Goal: Transaction & Acquisition: Purchase product/service

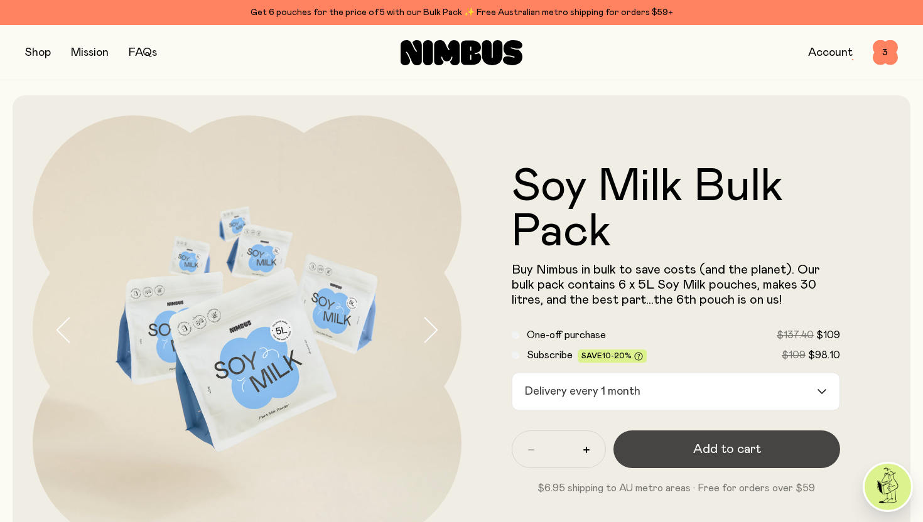
click at [689, 446] on button "Add to cart" at bounding box center [726, 450] width 227 height 38
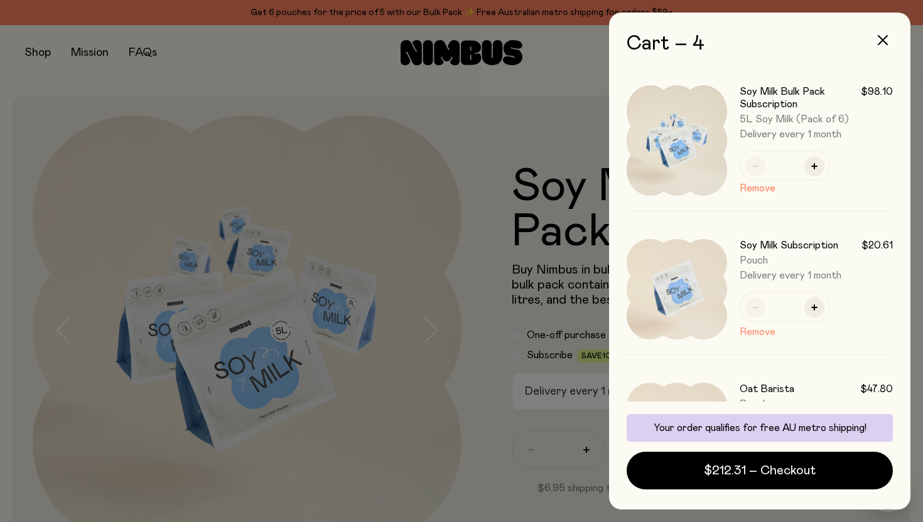
click at [762, 331] on button "Remove" at bounding box center [757, 331] width 36 height 15
click at [762, 326] on button "Remove" at bounding box center [757, 326] width 36 height 15
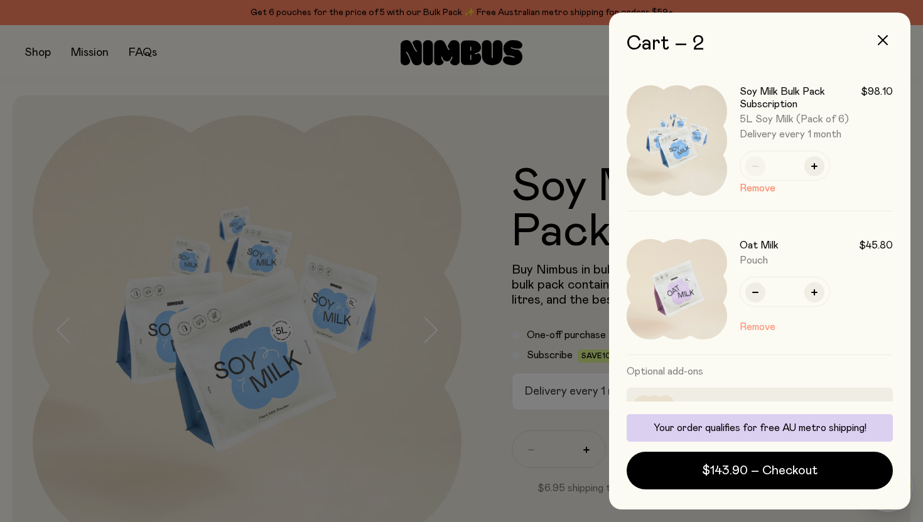
click at [761, 326] on button "Remove" at bounding box center [757, 326] width 36 height 15
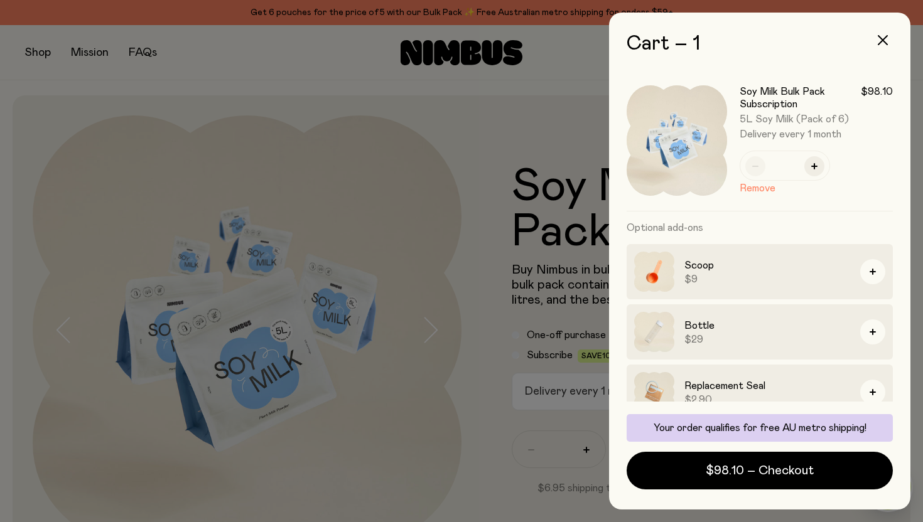
click at [472, 446] on div at bounding box center [461, 261] width 923 height 522
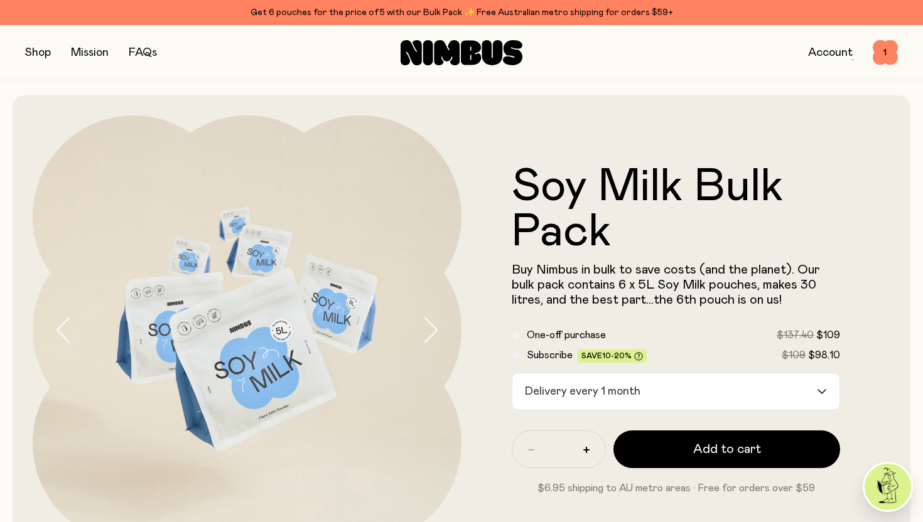
click at [41, 53] on button "button" at bounding box center [38, 53] width 26 height 18
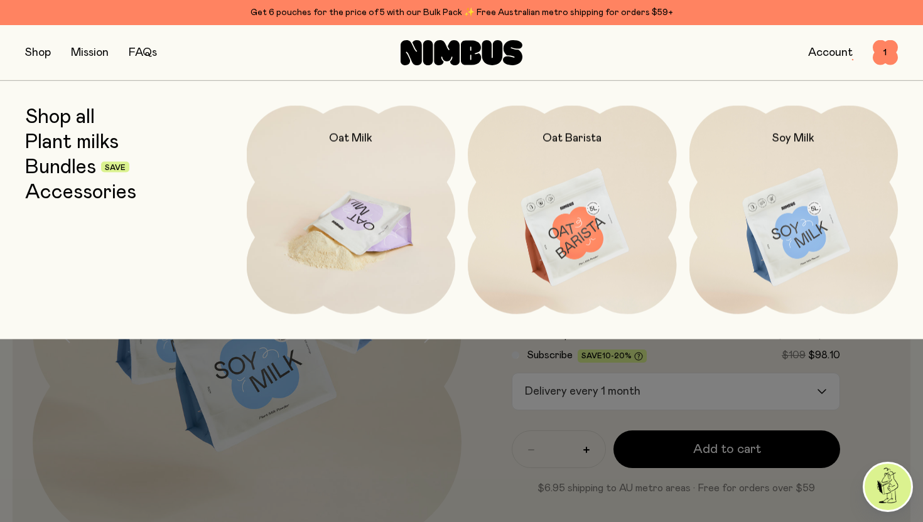
click at [370, 215] on img at bounding box center [351, 227] width 209 height 245
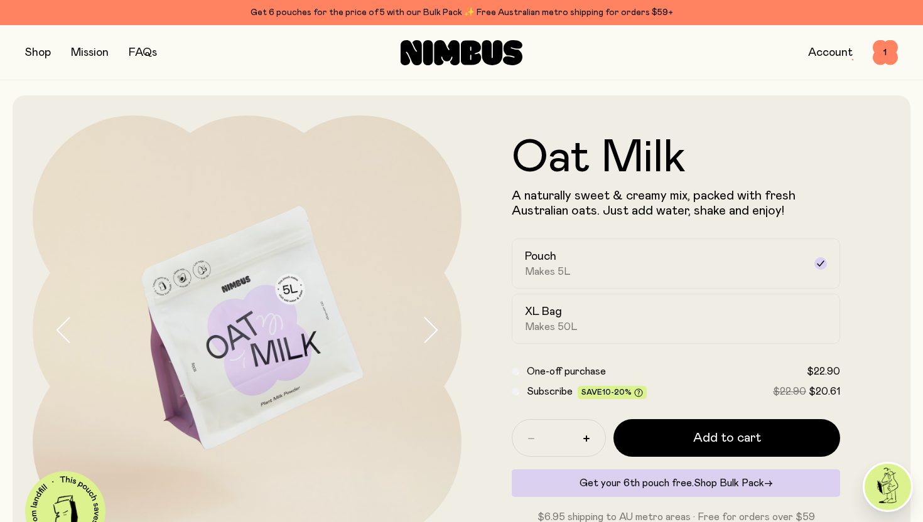
click at [746, 482] on span "Shop Bulk Pack" at bounding box center [728, 483] width 70 height 10
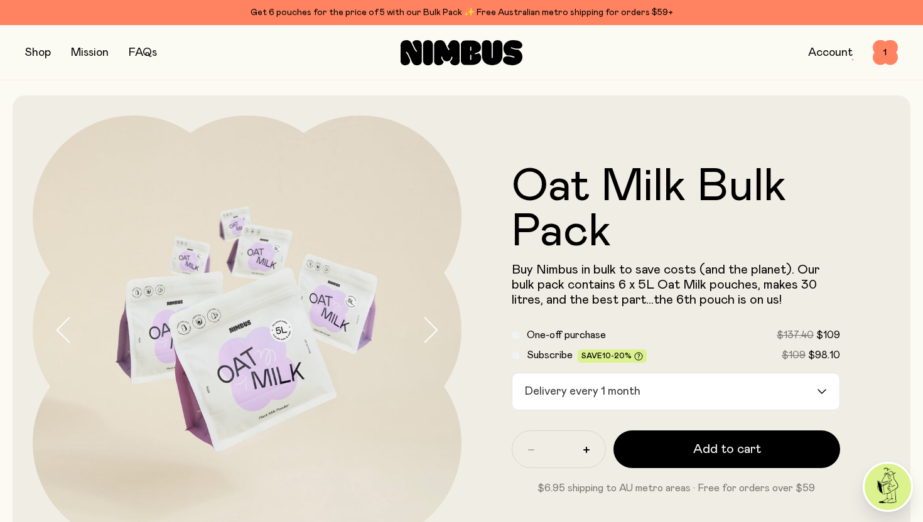
click at [822, 392] on icon "Search for option" at bounding box center [822, 391] width 10 height 5
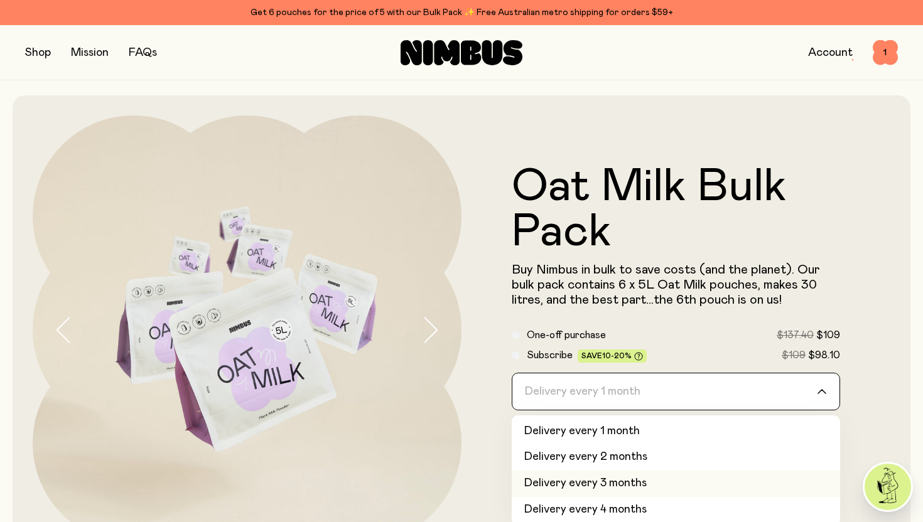
click at [647, 481] on li "Delivery every 3 months" at bounding box center [675, 484] width 328 height 26
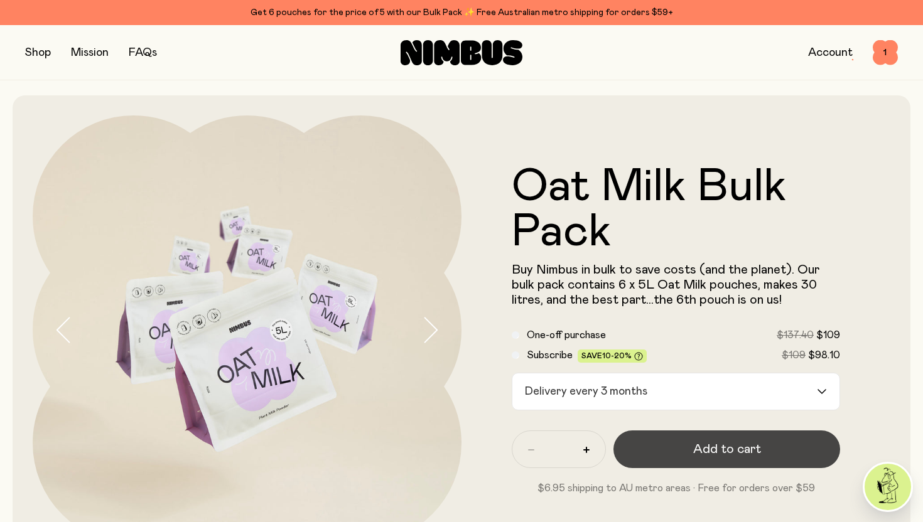
click at [691, 449] on button "Add to cart" at bounding box center [726, 450] width 227 height 38
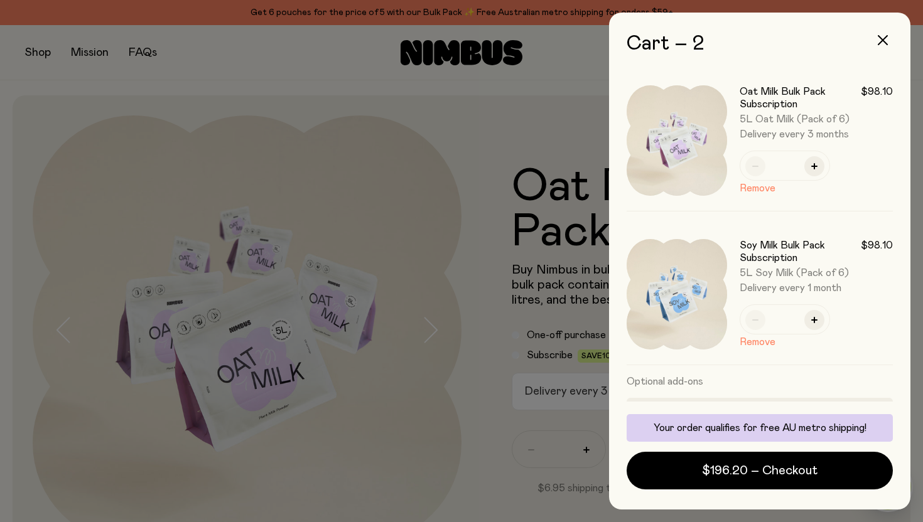
click at [786, 296] on div "Soy Milk Bulk Pack Subscription $98.10 5L Soy Milk (Pack of 6) Delivery every 1…" at bounding box center [815, 286] width 153 height 95
click at [786, 284] on span "Delivery every 1 month" at bounding box center [815, 288] width 153 height 13
click at [710, 296] on img at bounding box center [676, 294] width 100 height 110
click at [791, 248] on h3 "Soy Milk Bulk Pack Subscription" at bounding box center [799, 251] width 121 height 25
click at [766, 340] on button "Remove" at bounding box center [757, 342] width 36 height 15
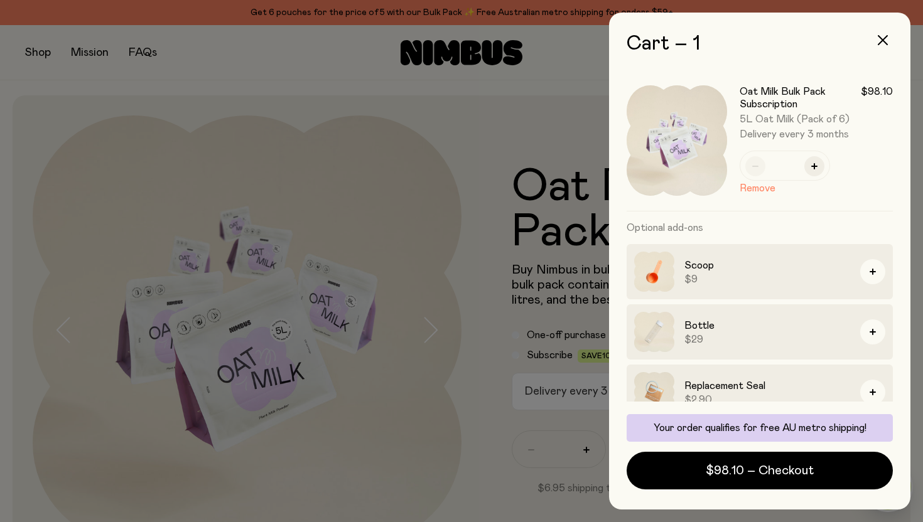
click at [489, 427] on div at bounding box center [461, 261] width 923 height 522
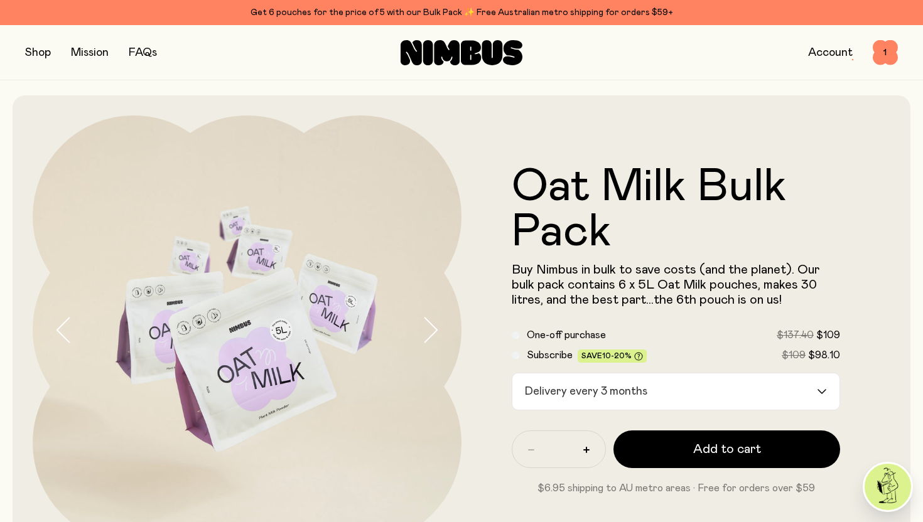
click at [35, 52] on button "button" at bounding box center [38, 53] width 26 height 18
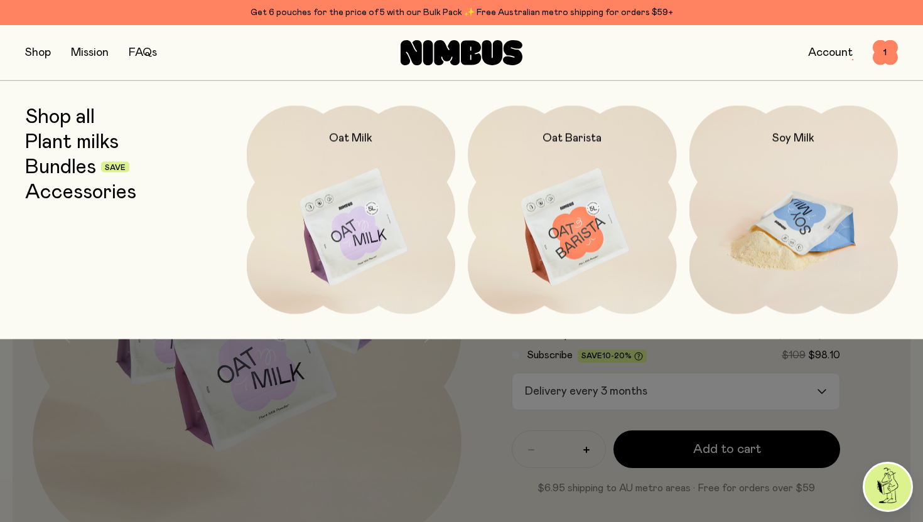
click at [750, 201] on img at bounding box center [793, 227] width 209 height 245
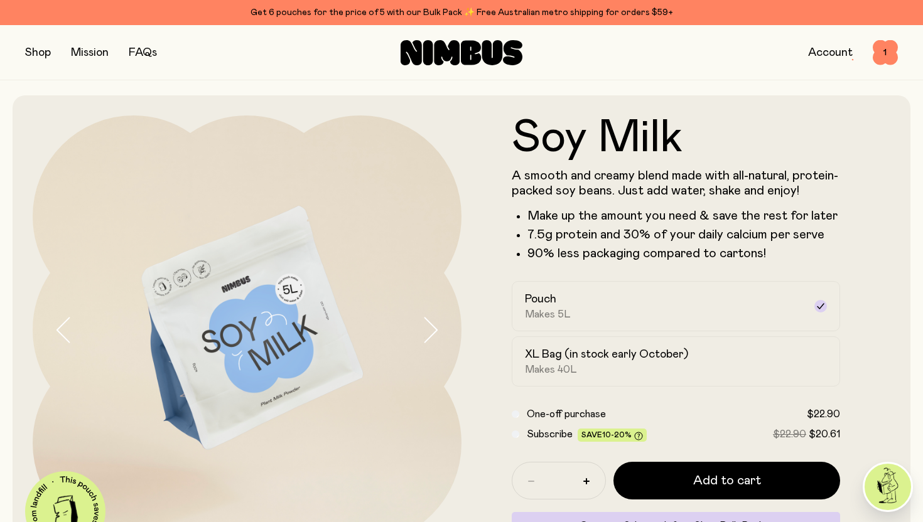
click at [688, 519] on div "Get your 6th pouch free. Shop Bulk Pack →" at bounding box center [675, 526] width 328 height 28
click at [922, 314] on header "Soy Milk A smooth and creamy blend made with all-natural, protein-packed soy be…" at bounding box center [461, 341] width 923 height 492
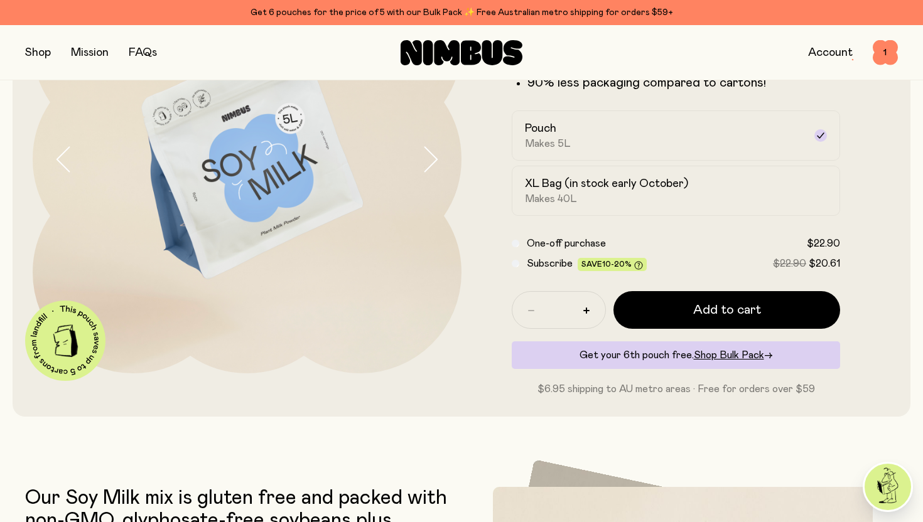
scroll to position [176, 0]
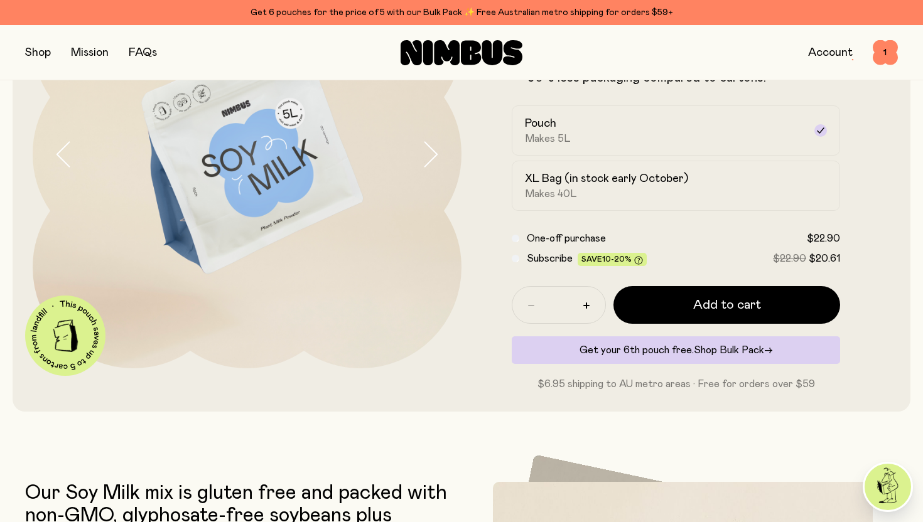
click at [734, 353] on span "Shop Bulk Pack" at bounding box center [728, 350] width 70 height 10
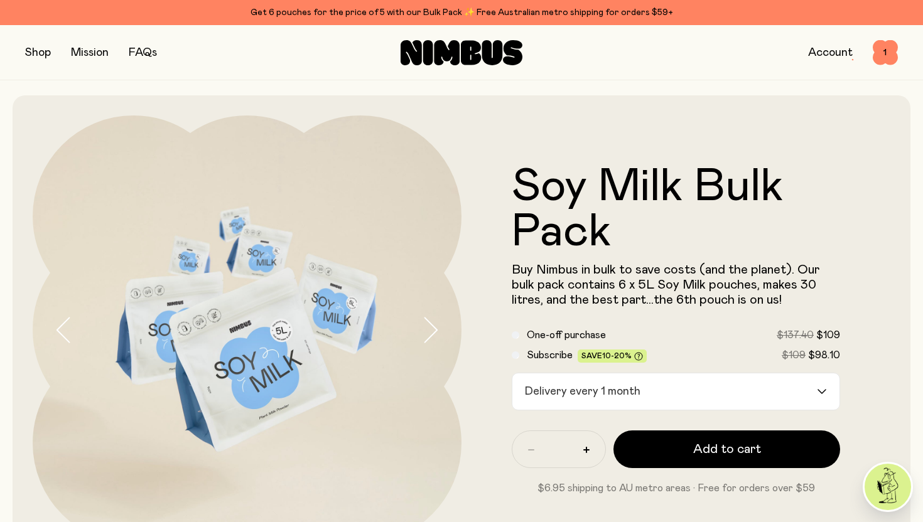
click at [823, 392] on icon "Search for option" at bounding box center [822, 392] width 8 height 4
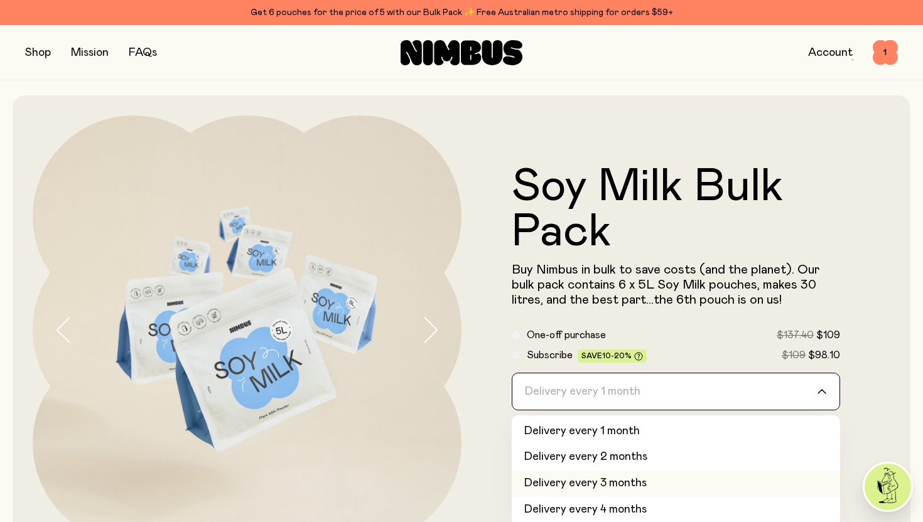
click at [769, 475] on li "Delivery every 3 months" at bounding box center [675, 484] width 328 height 26
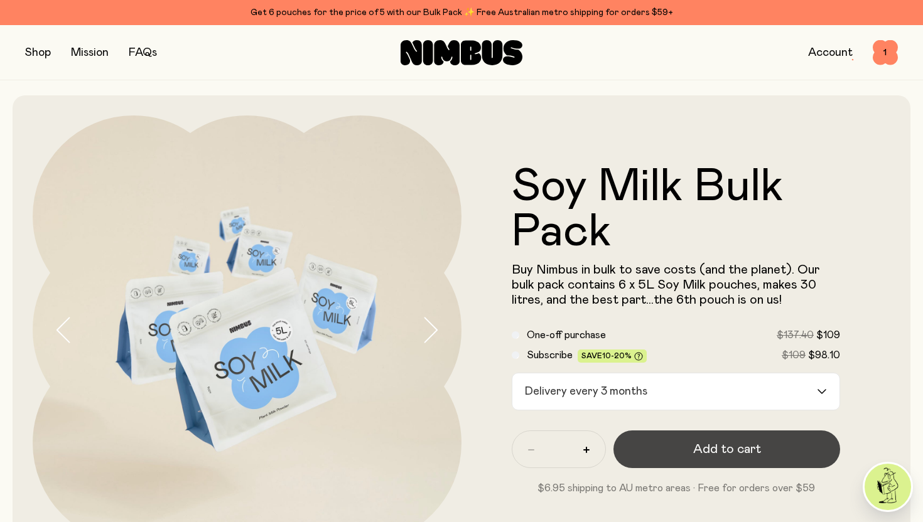
click at [767, 447] on button "Add to cart" at bounding box center [726, 450] width 227 height 38
